Goal: Information Seeking & Learning: Learn about a topic

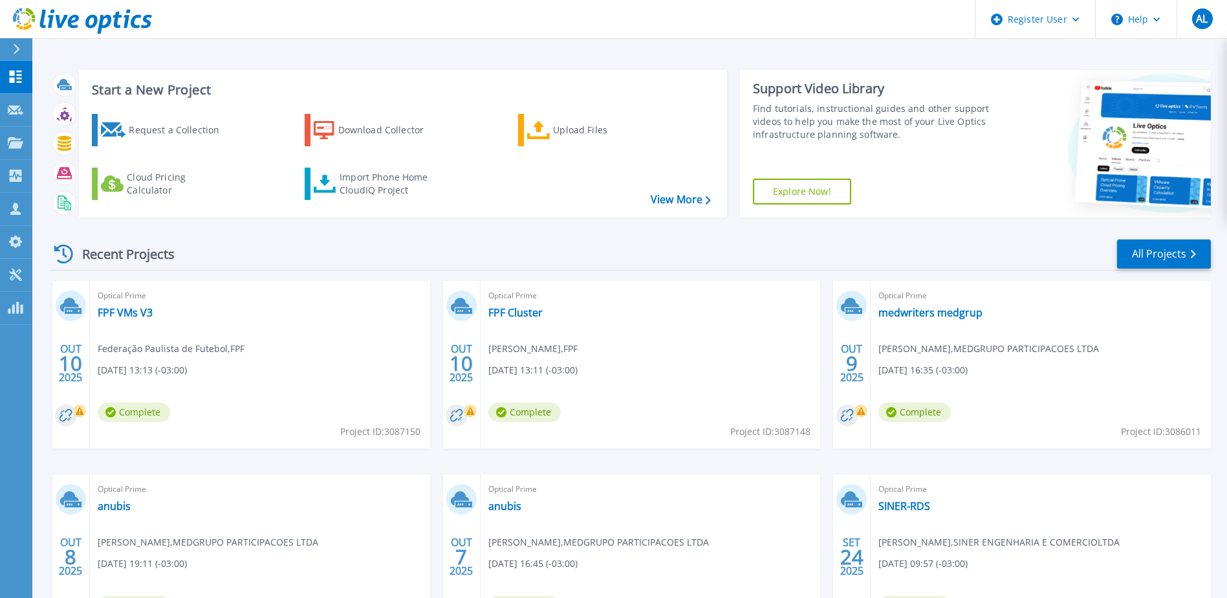
scroll to position [65, 0]
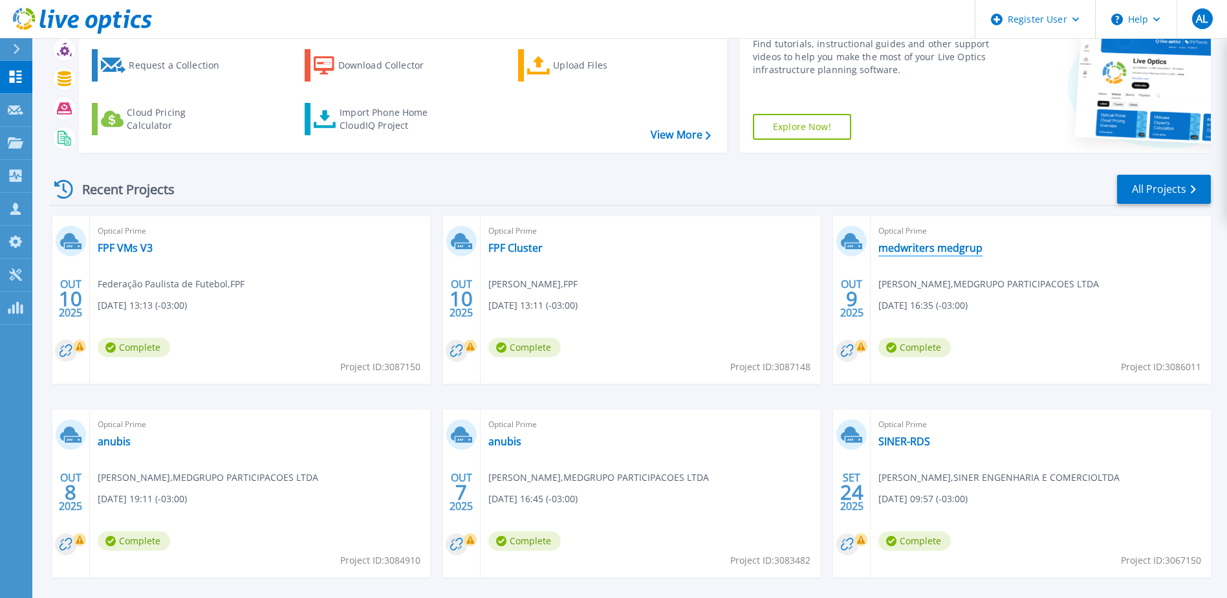
click at [911, 252] on link "medwriters medgrup" at bounding box center [930, 247] width 104 height 13
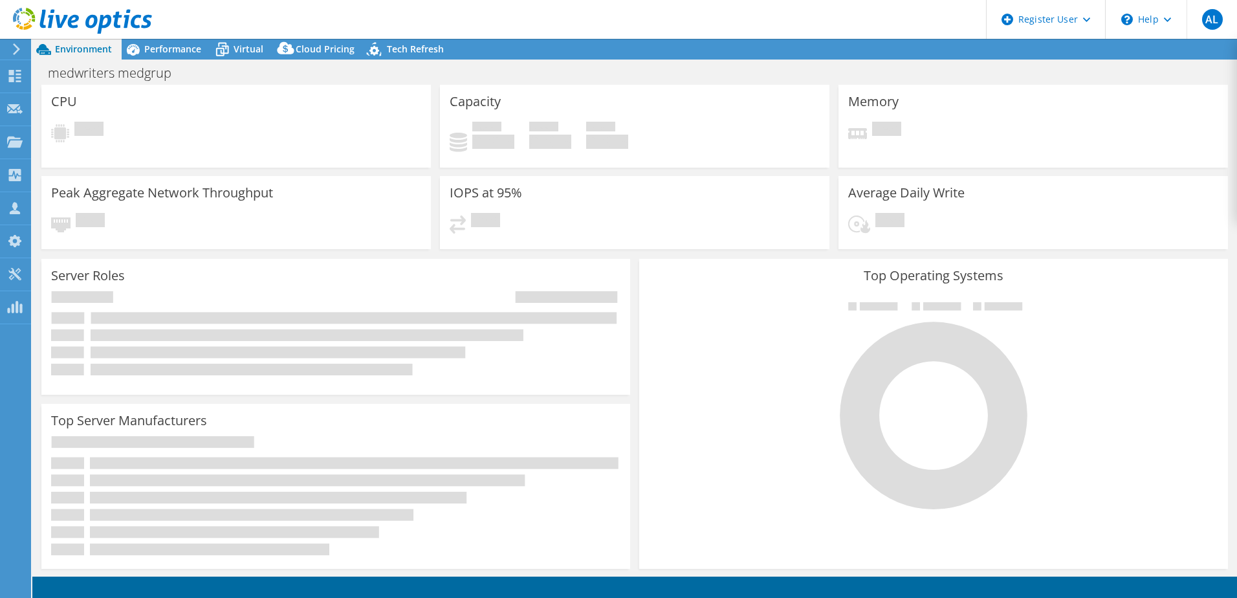
select select "USD"
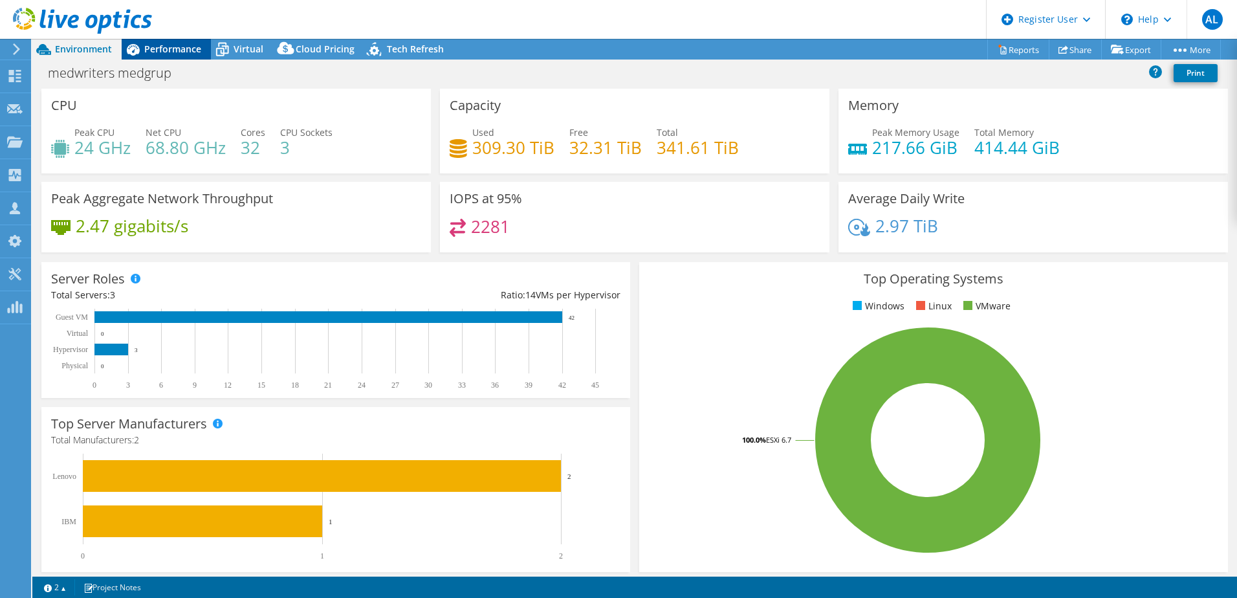
click at [195, 54] on span "Performance" at bounding box center [172, 49] width 57 height 12
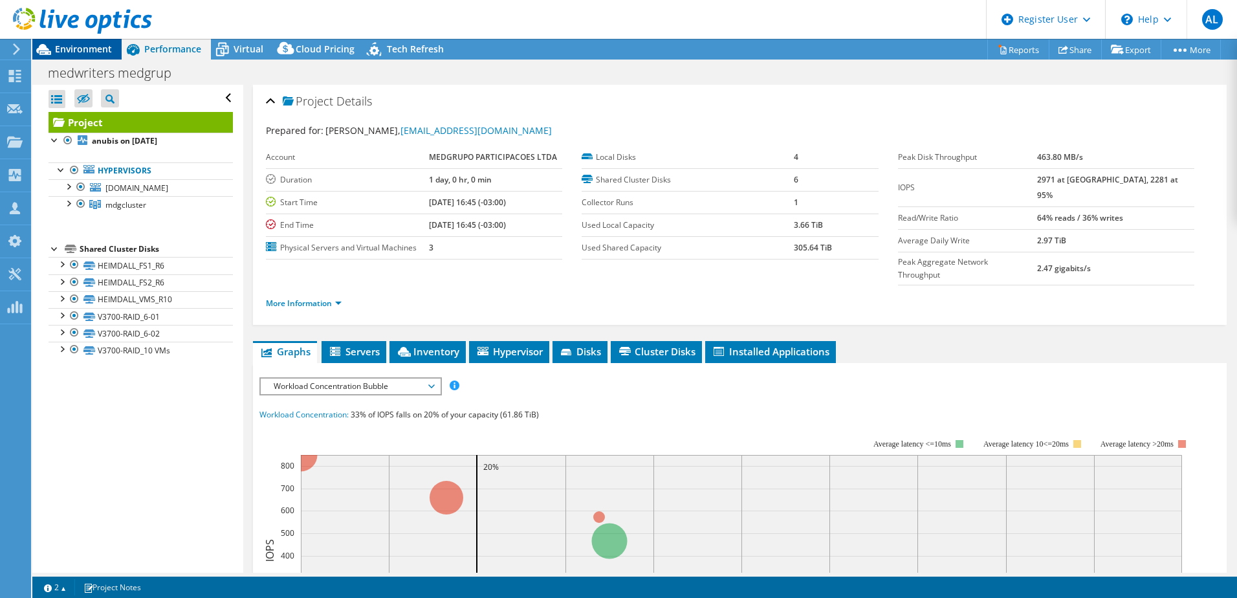
click at [84, 48] on span "Environment" at bounding box center [83, 49] width 57 height 12
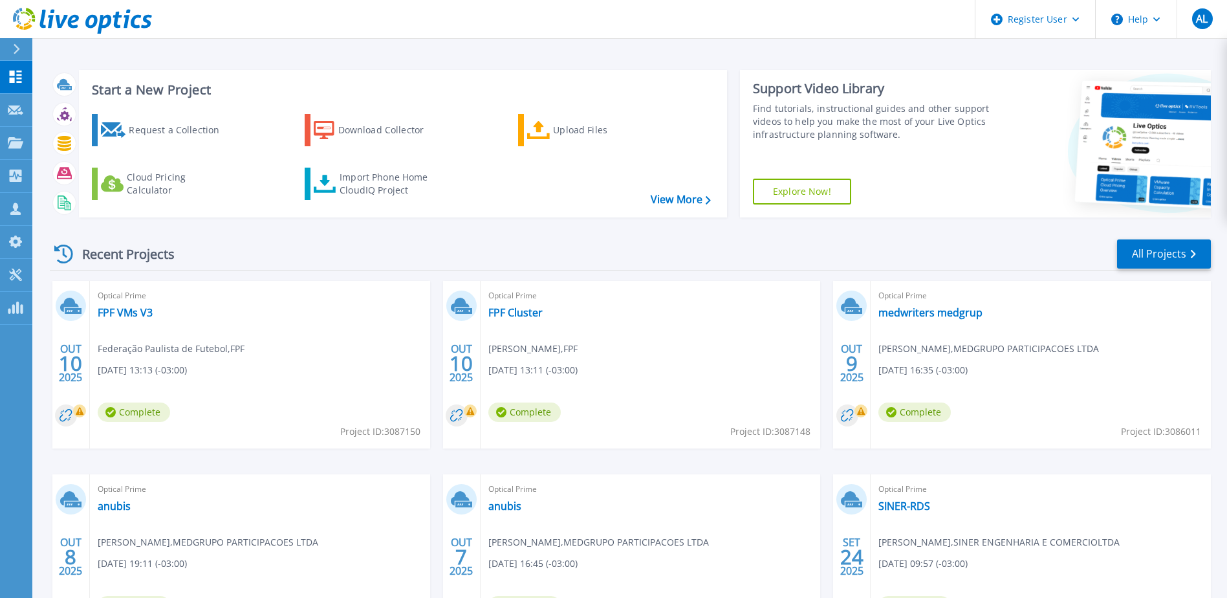
scroll to position [65, 0]
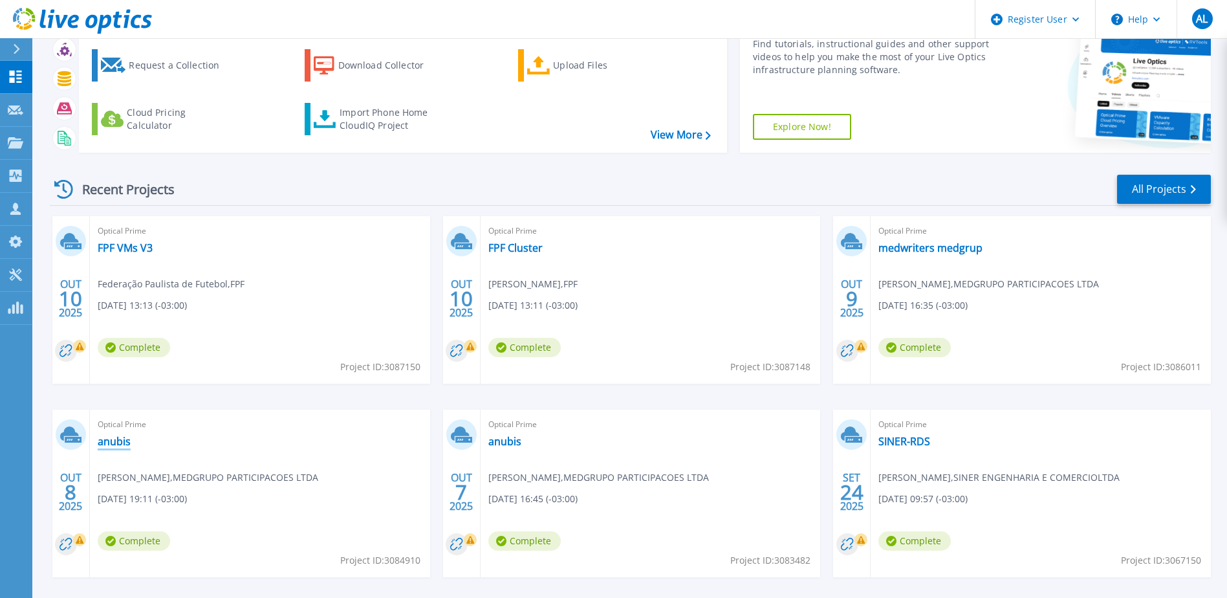
click at [102, 440] on link "anubis" at bounding box center [114, 441] width 33 height 13
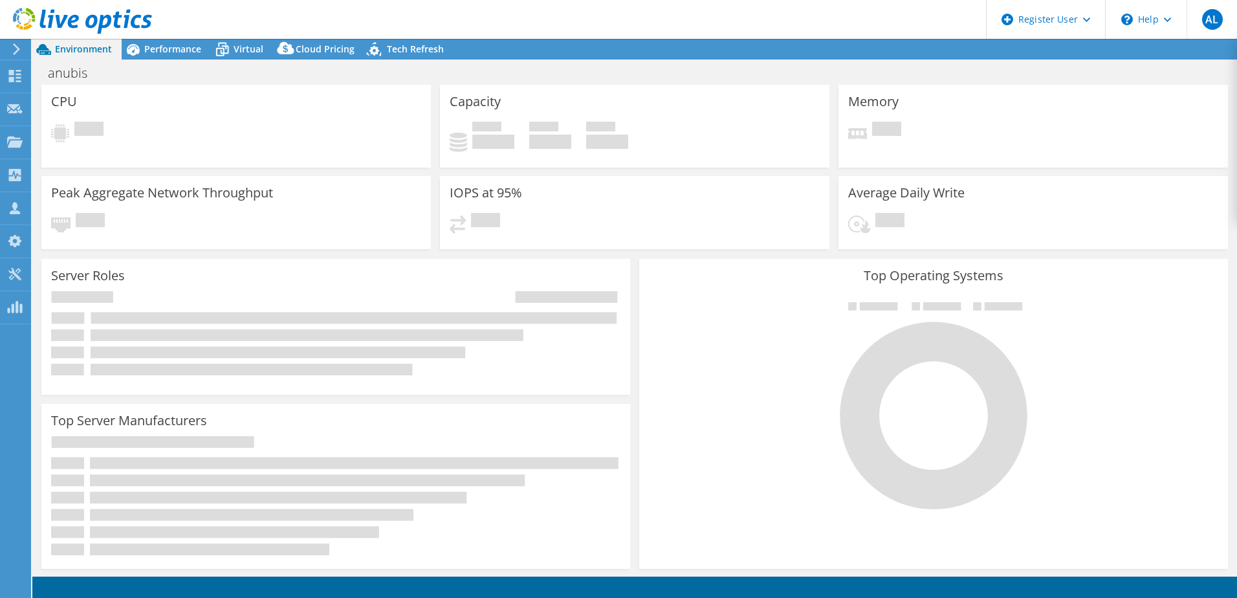
select select "USD"
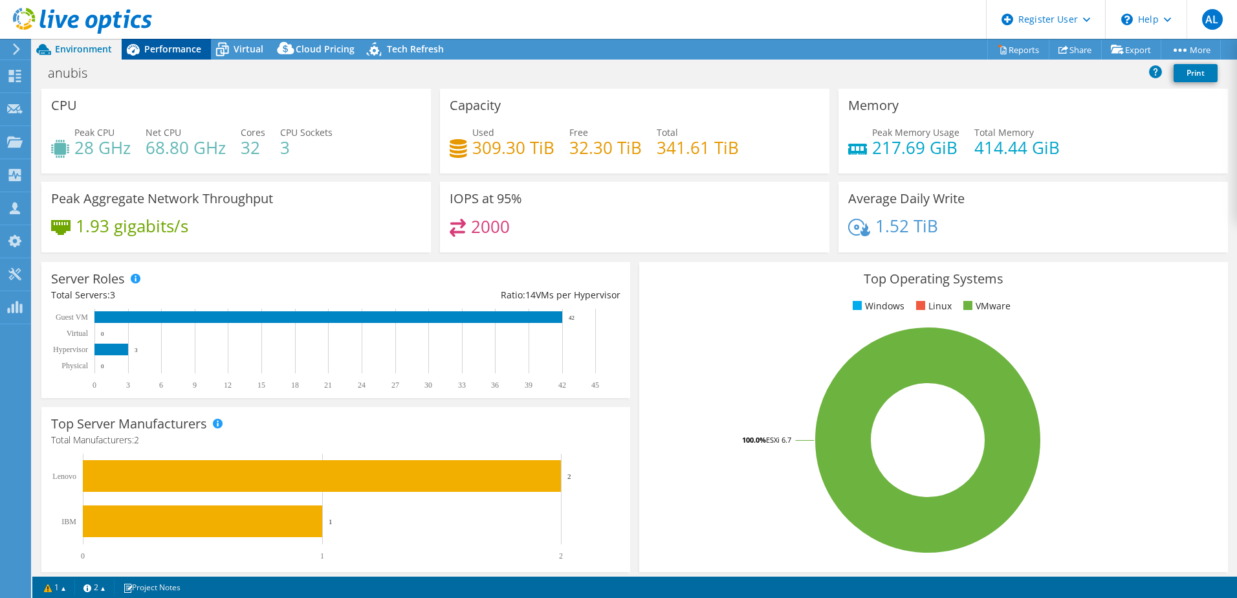
click at [153, 45] on span "Performance" at bounding box center [172, 49] width 57 height 12
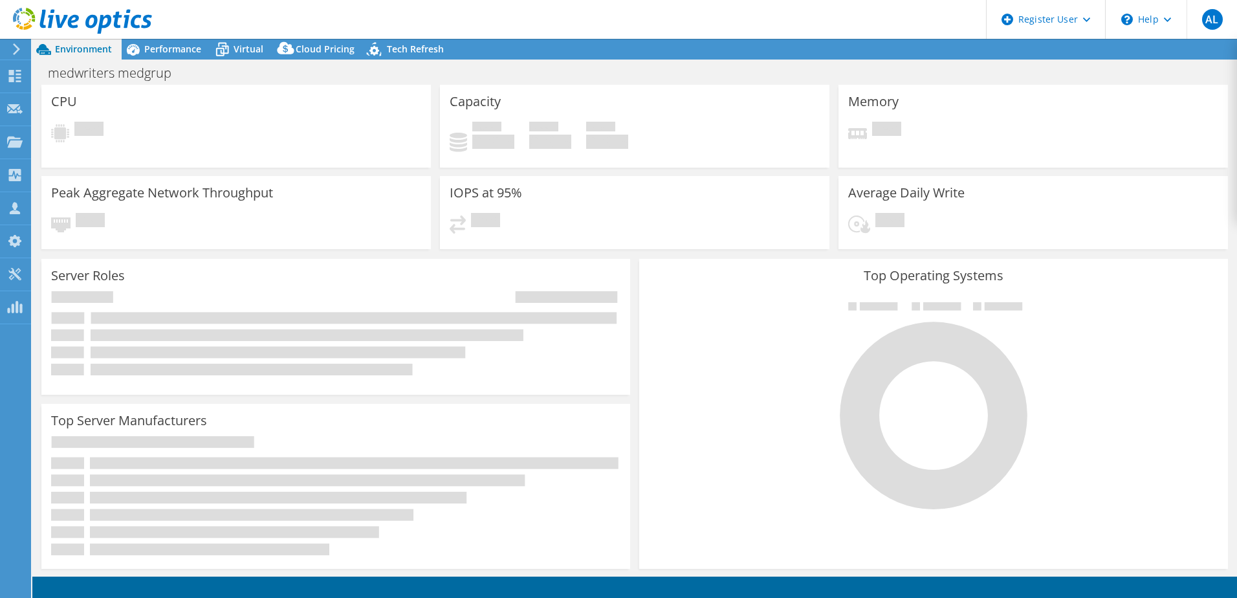
select select "USD"
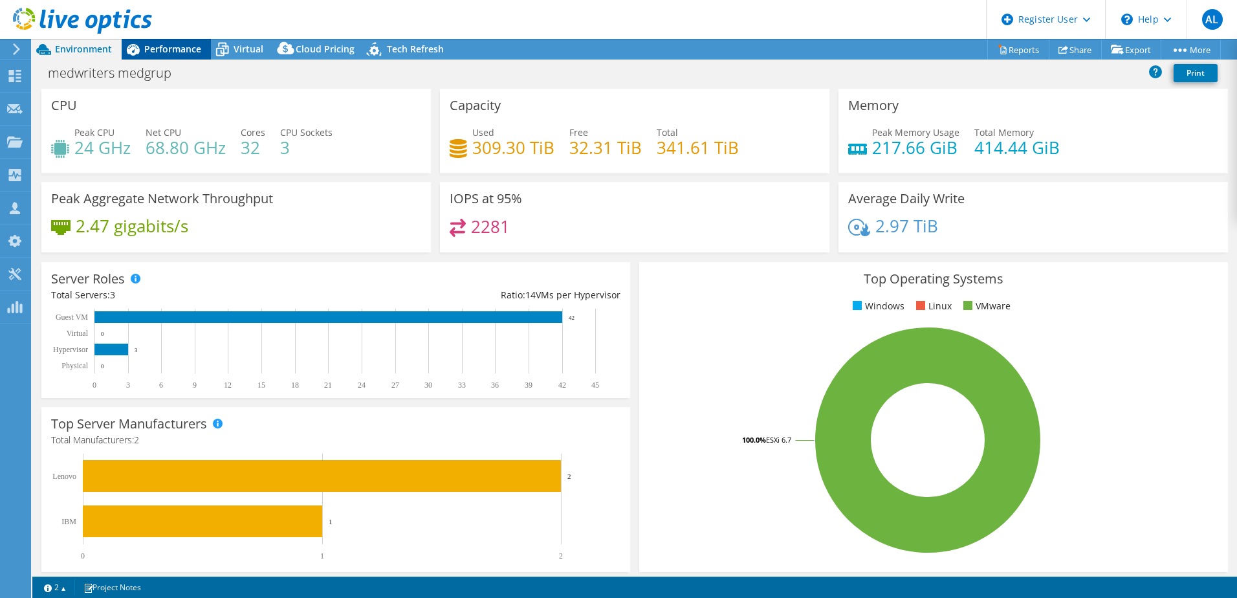
click at [185, 45] on span "Performance" at bounding box center [172, 49] width 57 height 12
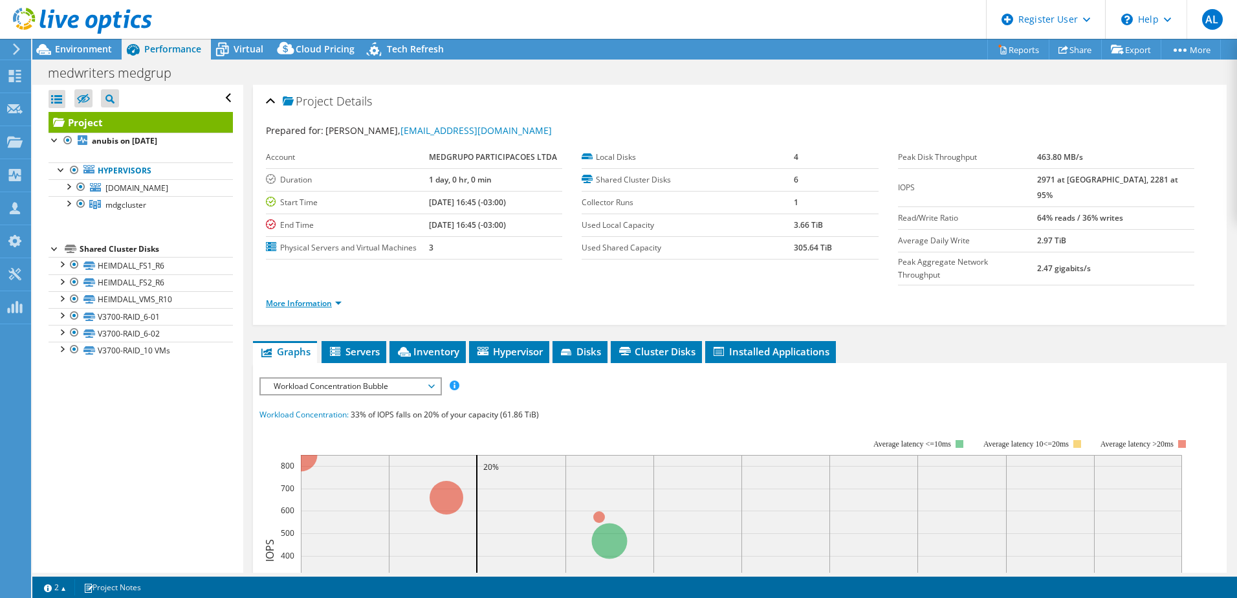
click at [320, 298] on link "More Information" at bounding box center [304, 303] width 76 height 11
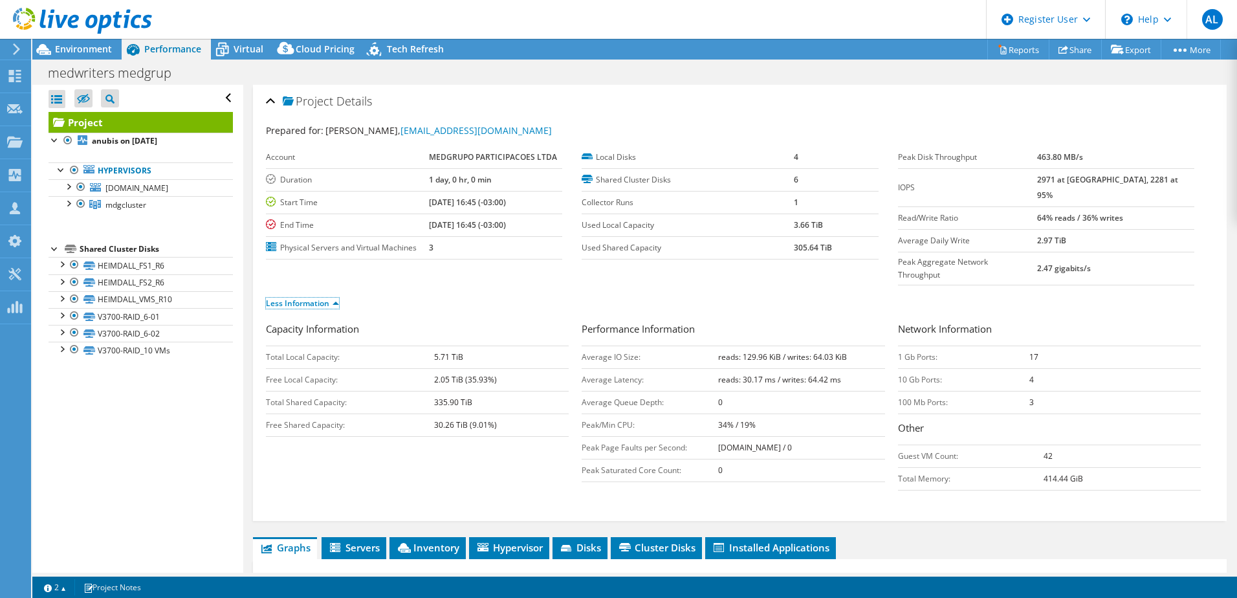
scroll to position [259, 0]
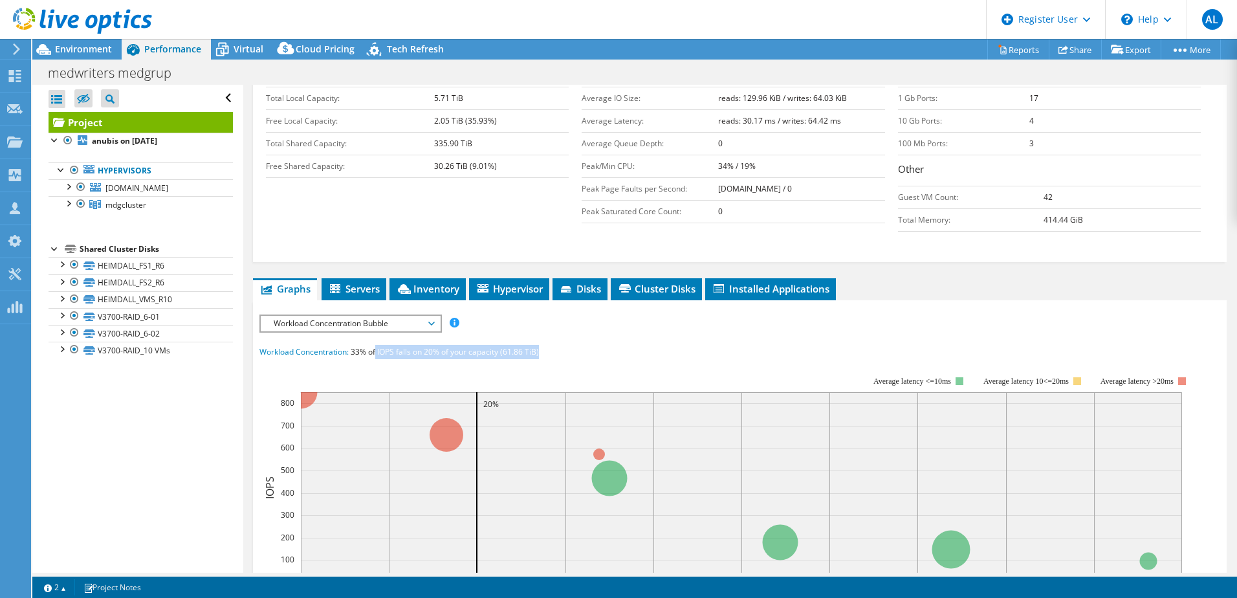
drag, startPoint x: 541, startPoint y: 325, endPoint x: 376, endPoint y: 328, distance: 165.0
click at [376, 345] on div "Workload Concentration: 33% of IOPS falls on 20% of your capacity (61.86 TiB)" at bounding box center [739, 352] width 961 height 14
copy span "IOPS falls on 20% of your capacity (61.86 TiB)"
click at [552, 345] on div "Workload Concentration: 33% of IOPS falls on 20% of your capacity (61.86 TiB)" at bounding box center [739, 352] width 961 height 14
drag, startPoint x: 548, startPoint y: 325, endPoint x: 260, endPoint y: 328, distance: 287.8
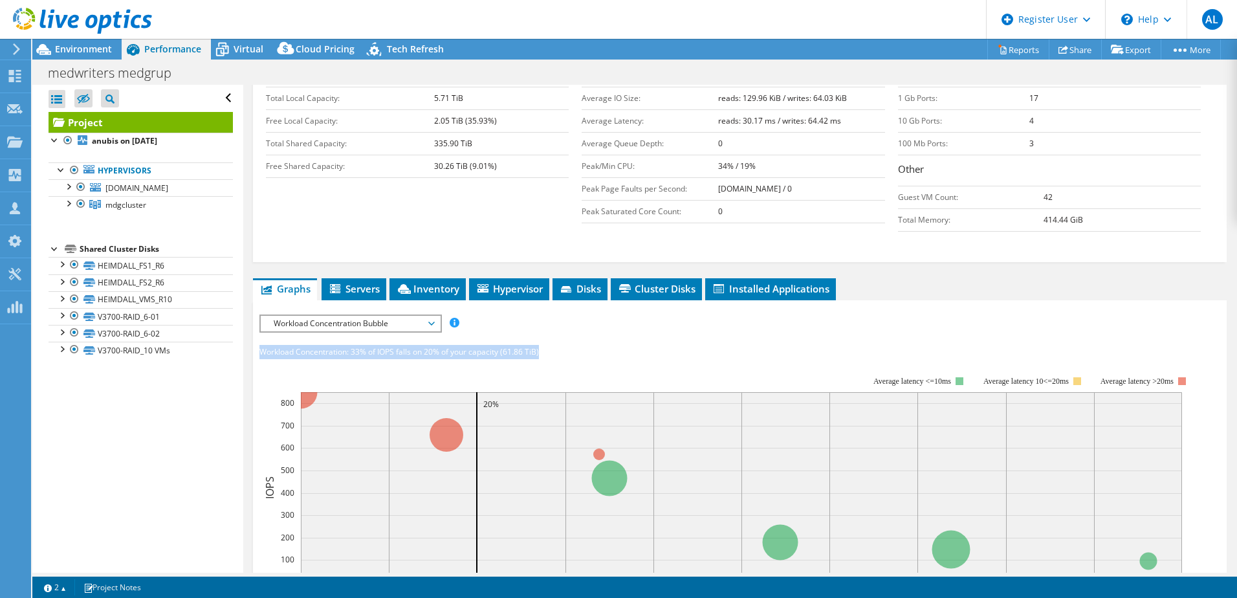
click at [260, 345] on div "Workload Concentration: 33% of IOPS falls on 20% of your capacity (61.86 TiB)" at bounding box center [739, 352] width 961 height 14
copy div "Workload Concentration: 33% of IOPS falls on 20% of your capacity (61.86 TiB)"
